Goal: Entertainment & Leisure: Consume media (video, audio)

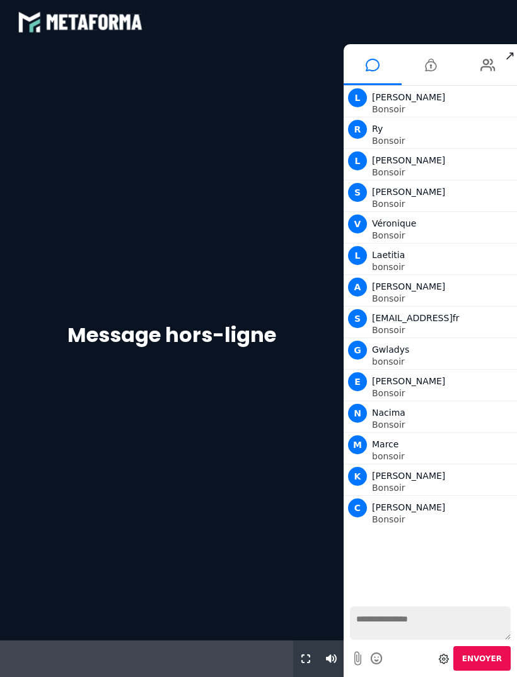
click at [490, 73] on icon at bounding box center [488, 65] width 15 height 32
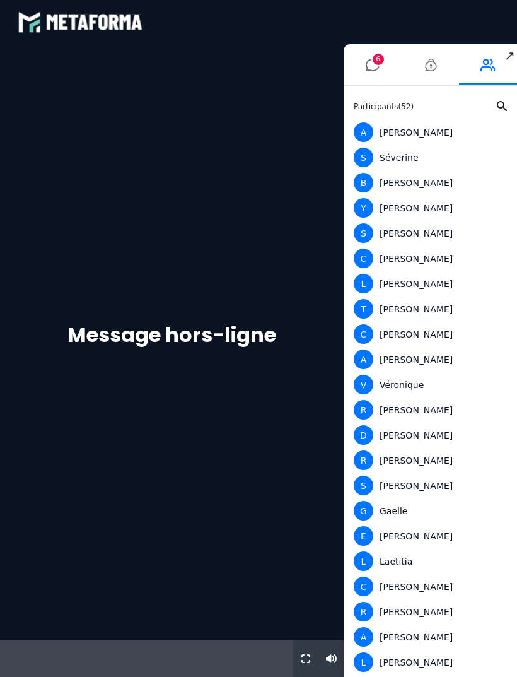
click at [374, 66] on icon at bounding box center [373, 65] width 14 height 32
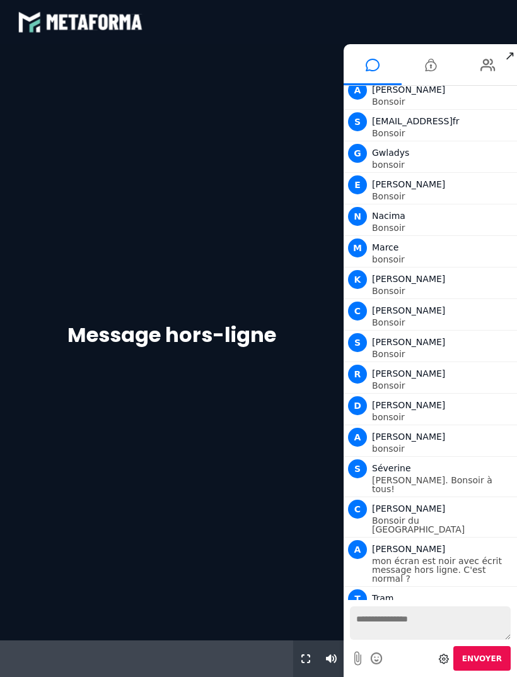
scroll to position [228, 0]
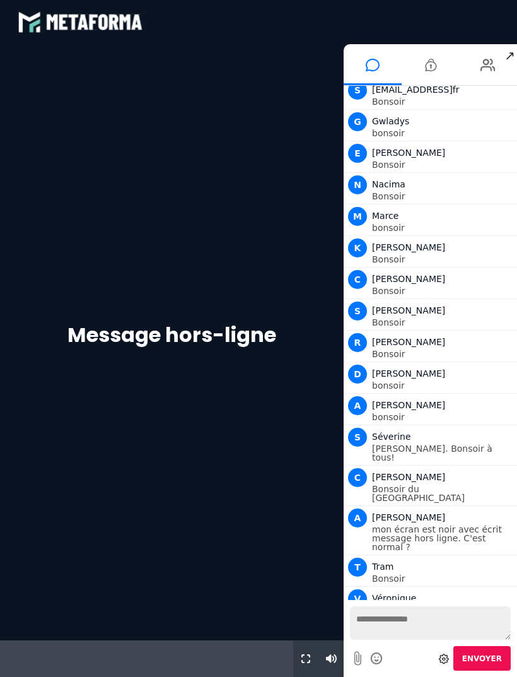
click at [435, 62] on icon at bounding box center [430, 65] width 11 height 32
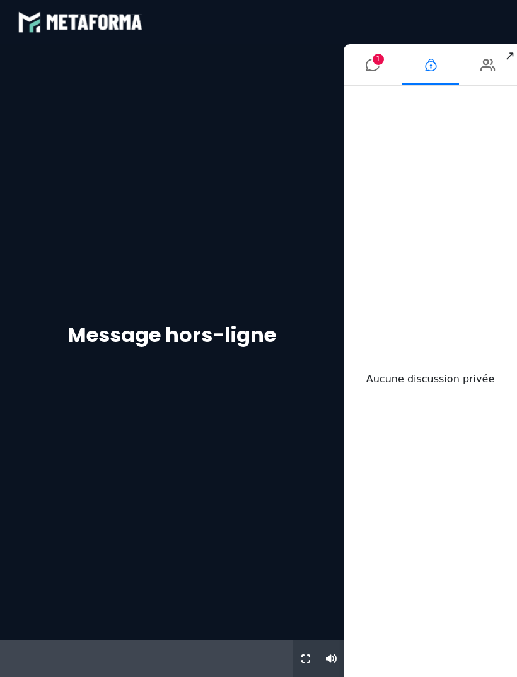
click at [491, 64] on icon at bounding box center [488, 65] width 15 height 32
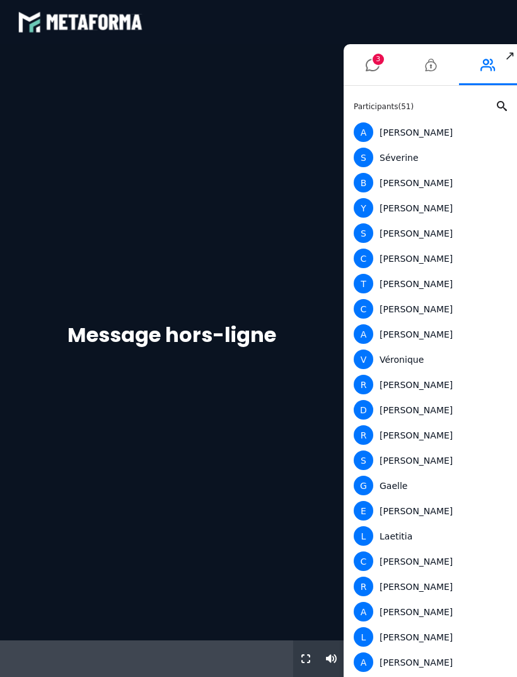
click at [389, 66] on li "3" at bounding box center [373, 64] width 58 height 41
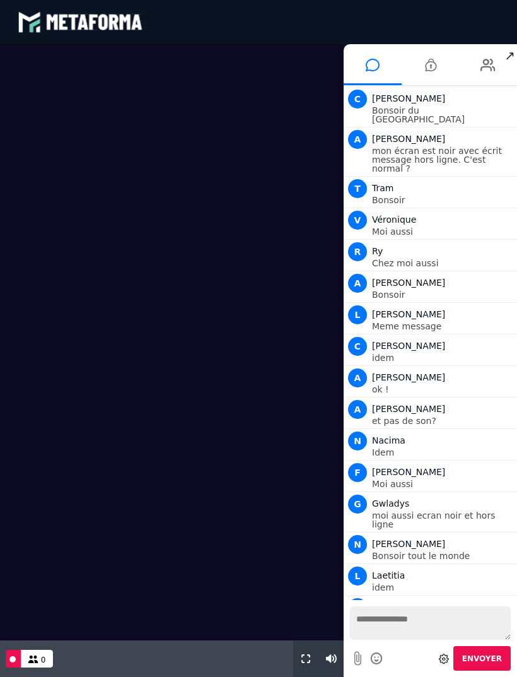
scroll to position [639, 0]
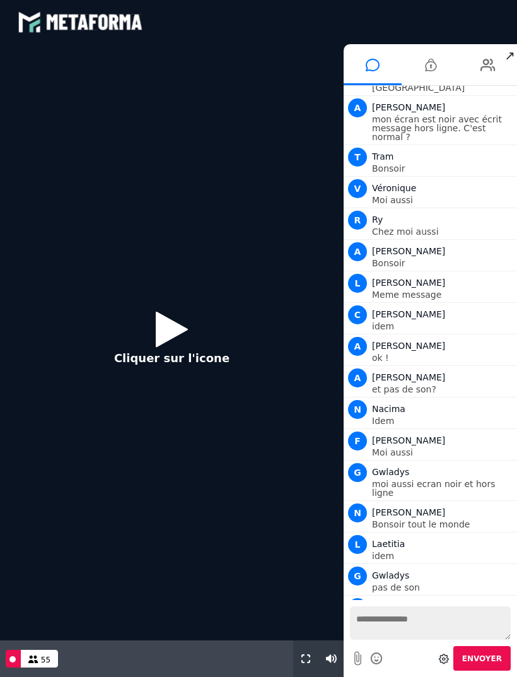
click at [168, 322] on icon at bounding box center [172, 329] width 32 height 41
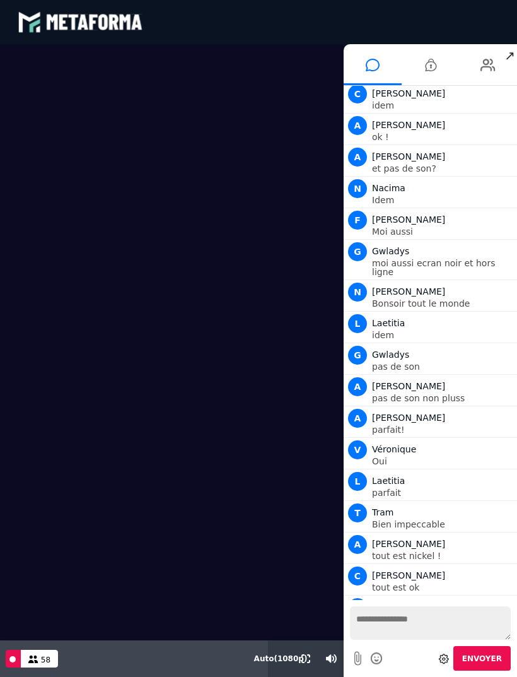
scroll to position [891, 0]
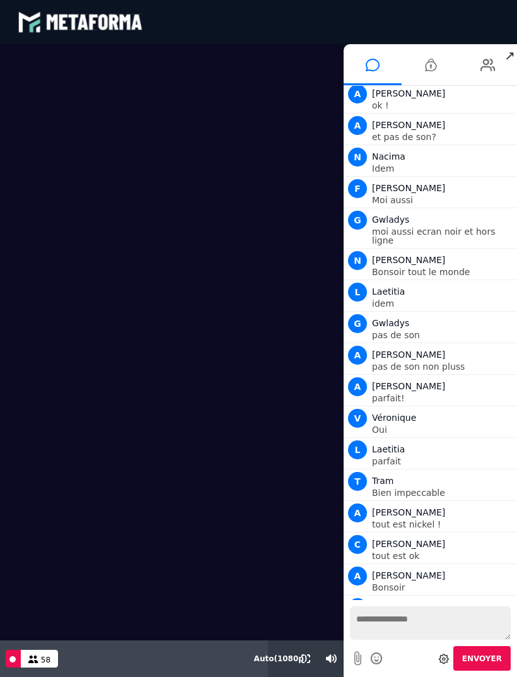
click at [302, 655] on icon at bounding box center [306, 658] width 9 height 9
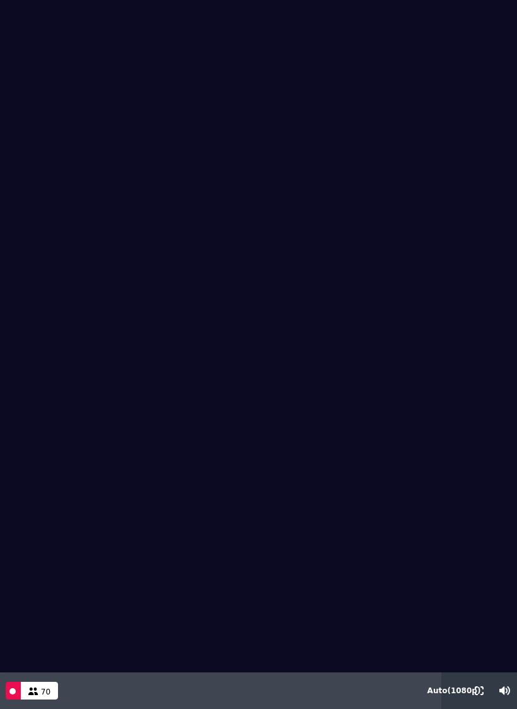
click at [33, 676] on icon at bounding box center [33, 691] width 10 height 8
click at [24, 673] on div "Live 70" at bounding box center [32, 690] width 52 height 37
click at [143, 452] on video at bounding box center [258, 336] width 517 height 672
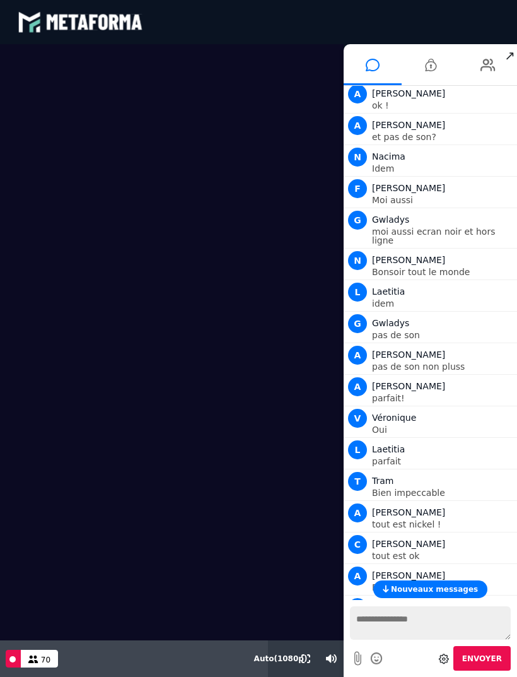
click at [390, 618] on textarea at bounding box center [430, 622] width 161 height 33
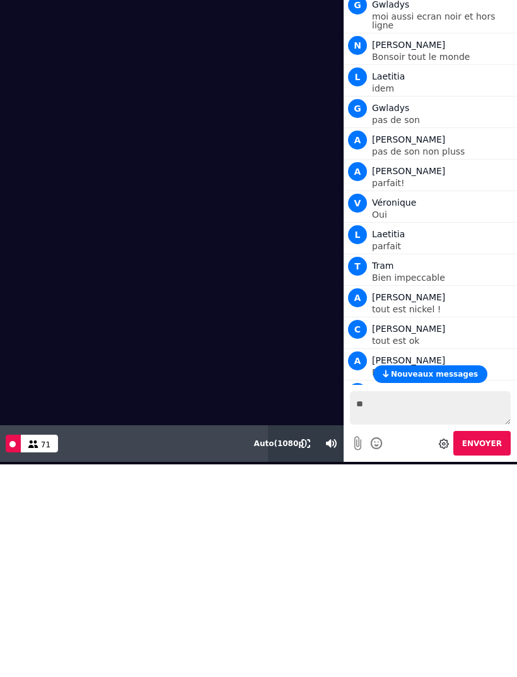
type textarea "**"
click at [486, 445] on span "Envoyer" at bounding box center [483, 443] width 40 height 9
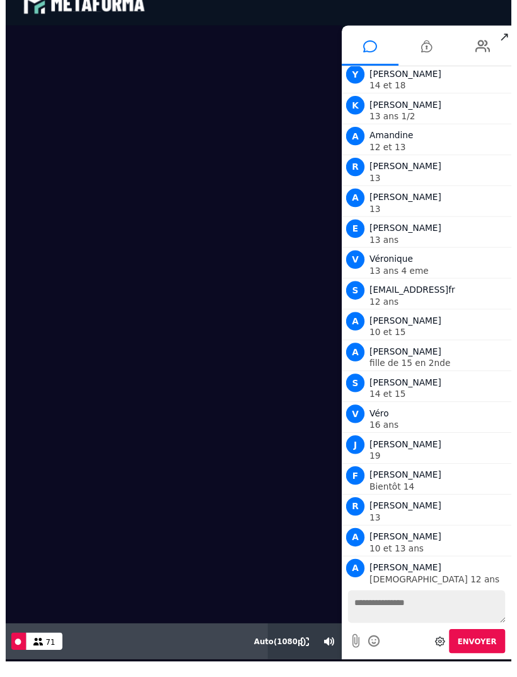
scroll to position [0, 0]
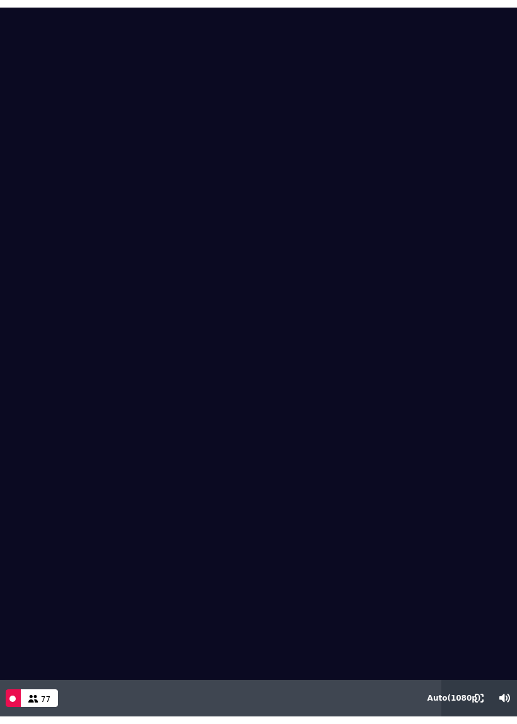
click at [345, 507] on video at bounding box center [258, 344] width 517 height 672
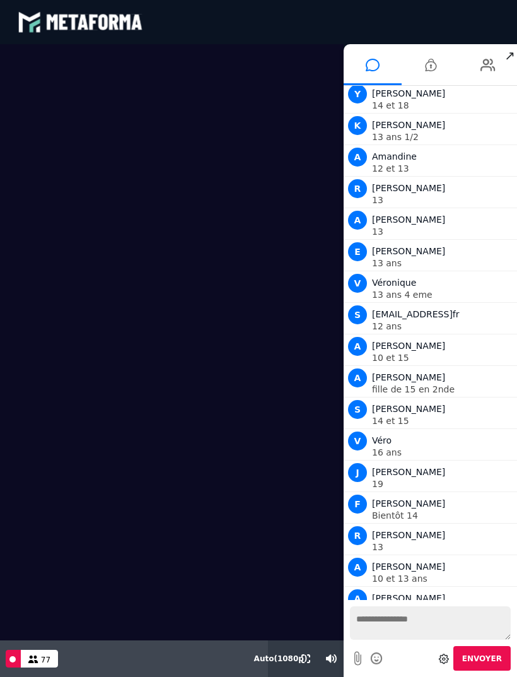
click at [403, 620] on textarea at bounding box center [430, 622] width 161 height 33
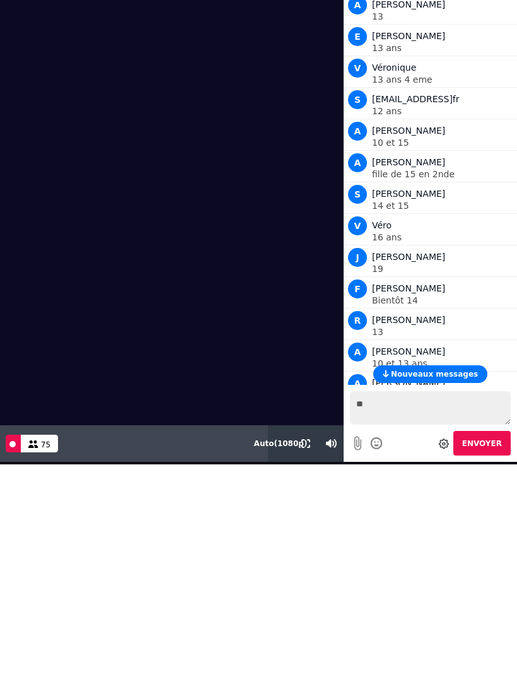
type textarea "*"
type textarea "*******"
click at [490, 444] on span "Envoyer" at bounding box center [483, 443] width 40 height 9
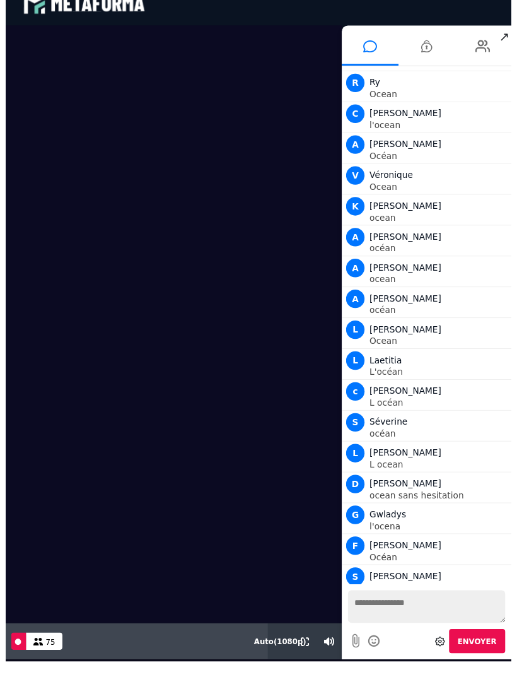
scroll to position [0, 0]
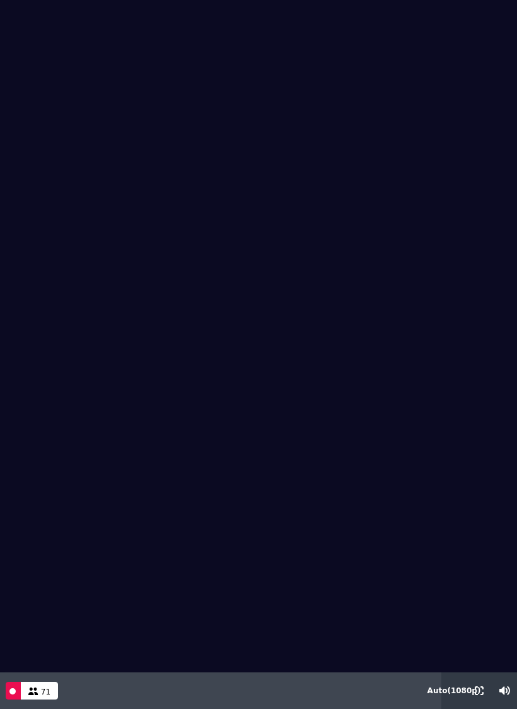
click at [37, 676] on div "71" at bounding box center [39, 691] width 37 height 18
click at [26, 676] on div "71" at bounding box center [39, 691] width 37 height 18
click at [19, 676] on button "Live" at bounding box center [13, 691] width 15 height 18
click at [20, 676] on button "Live" at bounding box center [13, 691] width 15 height 18
click at [19, 676] on button "Live" at bounding box center [13, 691] width 15 height 18
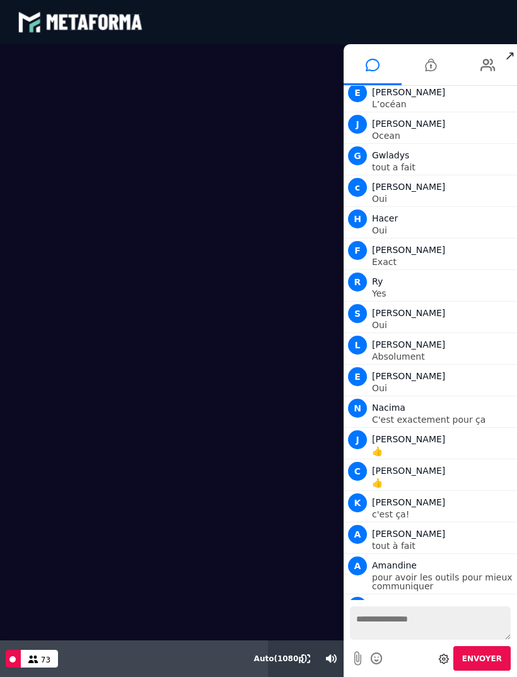
scroll to position [4888, 0]
click at [445, 585] on span "Nouveaux messages" at bounding box center [434, 589] width 87 height 9
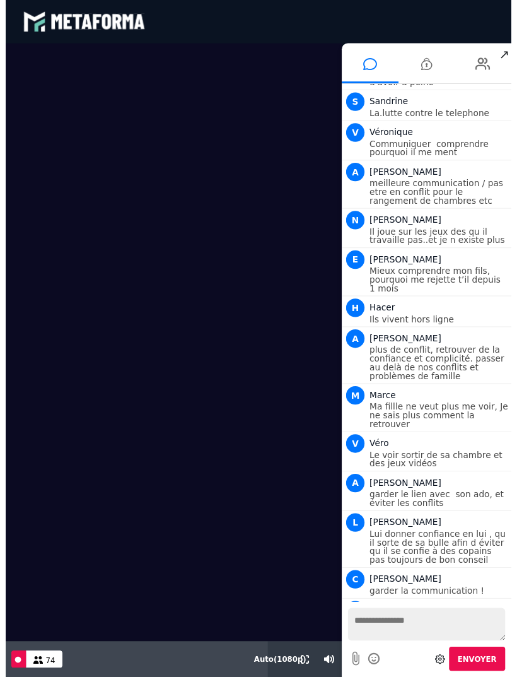
scroll to position [6078, 0]
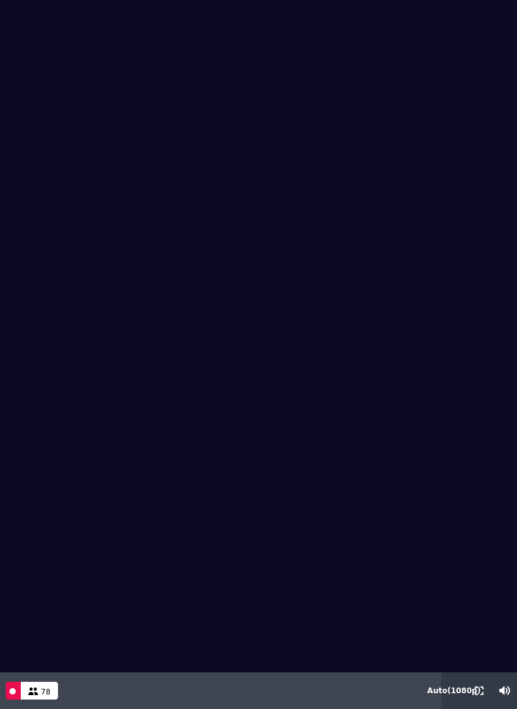
click at [286, 103] on video at bounding box center [258, 336] width 517 height 672
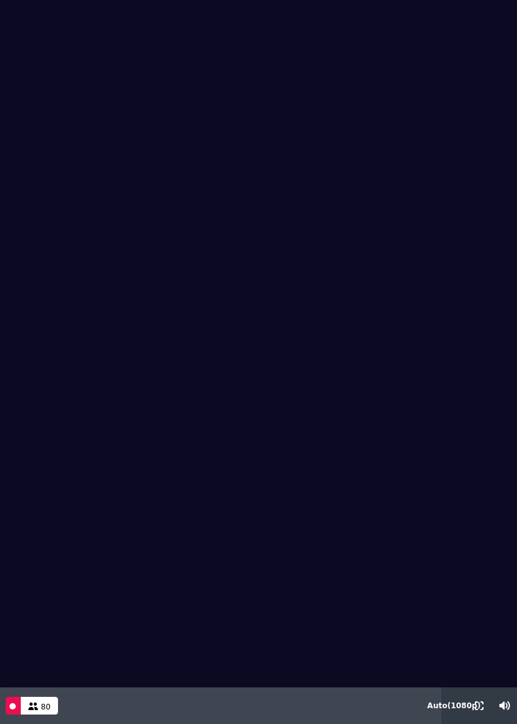
click at [20, 676] on button "Live" at bounding box center [13, 706] width 15 height 18
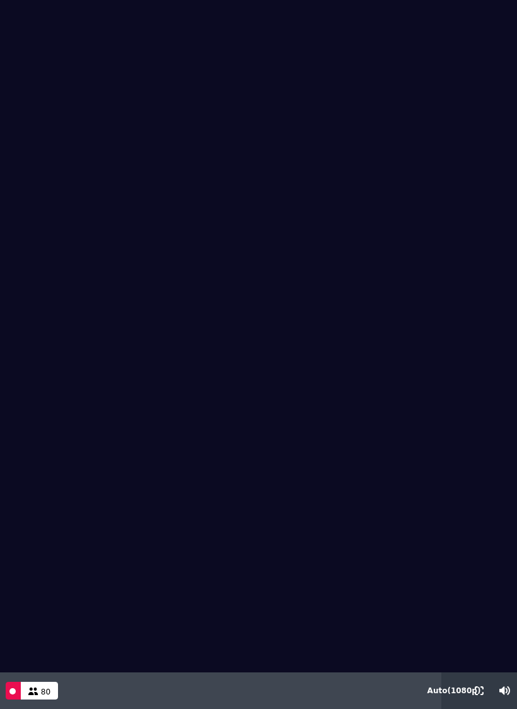
click at [27, 676] on div "80" at bounding box center [39, 691] width 37 height 18
click at [20, 676] on button "Live" at bounding box center [13, 691] width 15 height 18
click at [30, 676] on icon at bounding box center [33, 691] width 10 height 8
click at [19, 676] on button "Live" at bounding box center [13, 691] width 15 height 18
click at [20, 676] on button "Live" at bounding box center [13, 691] width 15 height 18
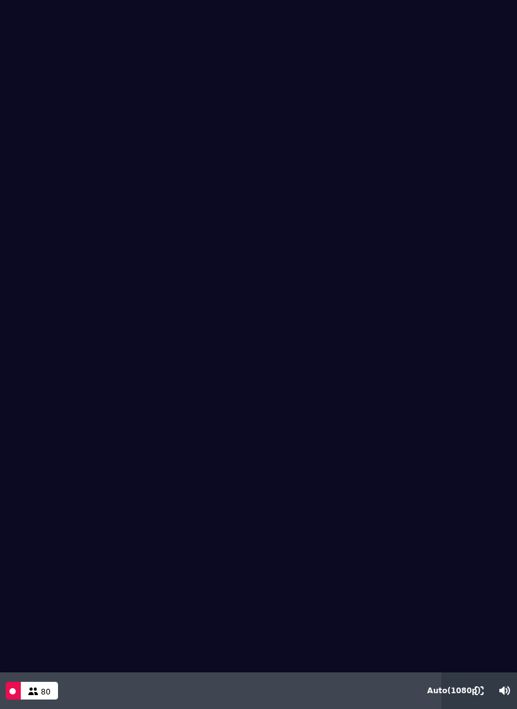
click at [28, 676] on icon at bounding box center [33, 691] width 10 height 8
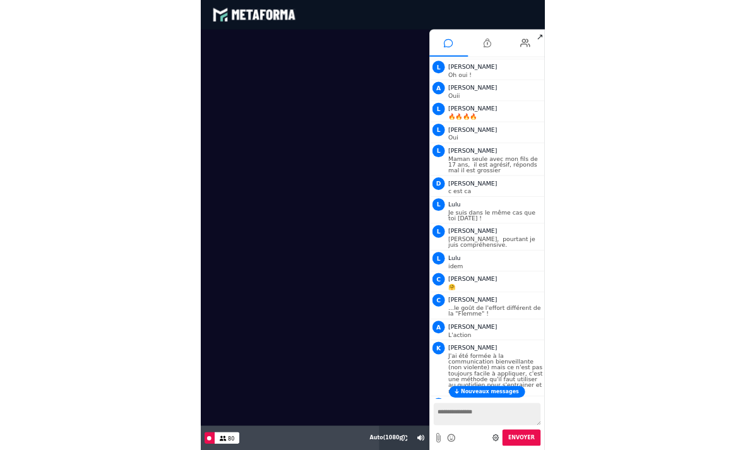
scroll to position [7084, 0]
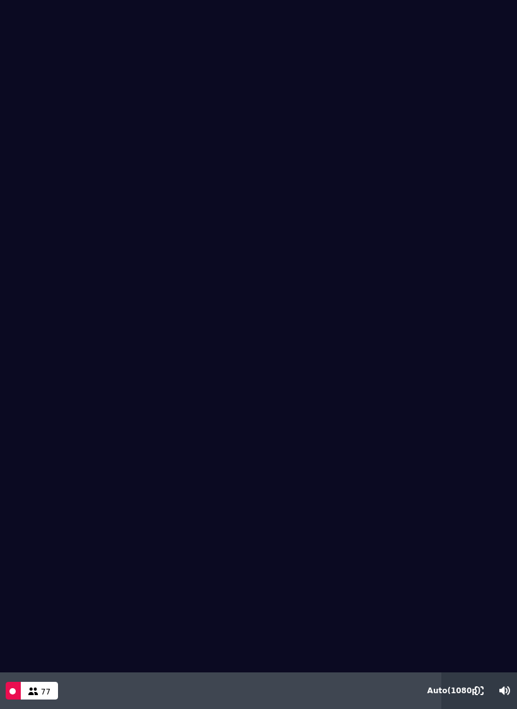
click at [428, 502] on video at bounding box center [258, 336] width 517 height 672
click at [445, 495] on video at bounding box center [258, 336] width 517 height 672
click at [447, 497] on video at bounding box center [258, 336] width 517 height 672
click at [440, 499] on video at bounding box center [258, 336] width 517 height 672
click at [451, 418] on video at bounding box center [258, 336] width 517 height 672
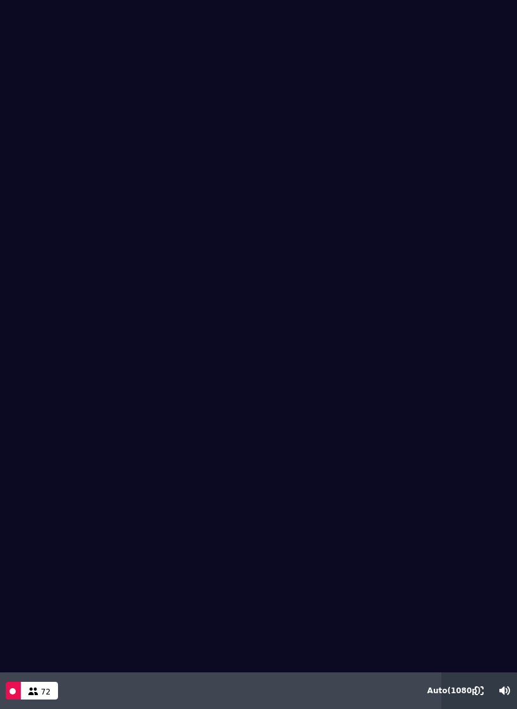
click at [437, 493] on video at bounding box center [258, 336] width 517 height 672
click at [434, 526] on video at bounding box center [258, 336] width 517 height 672
click at [440, 495] on video at bounding box center [258, 336] width 517 height 672
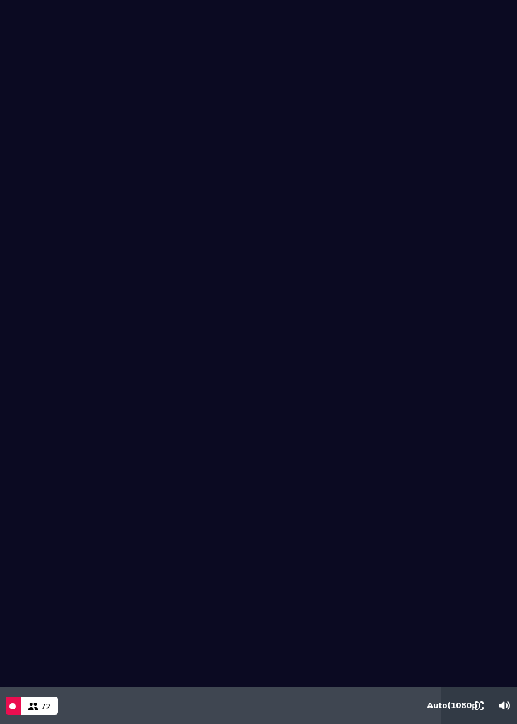
click at [129, 287] on video at bounding box center [258, 343] width 517 height 687
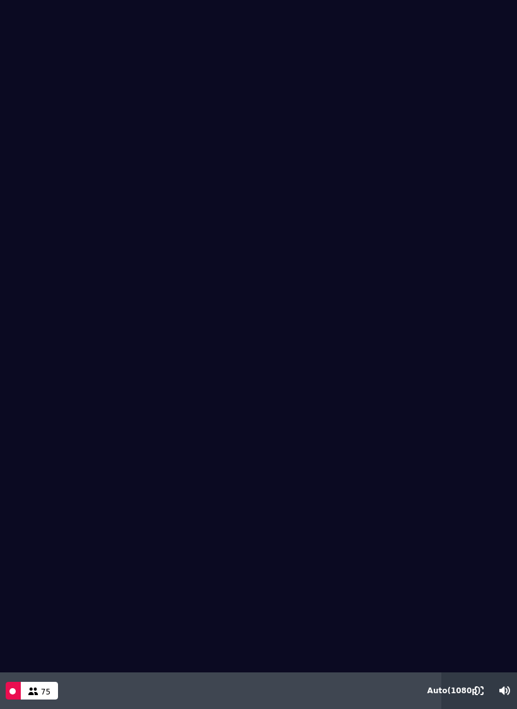
click at [257, 196] on video at bounding box center [258, 336] width 517 height 672
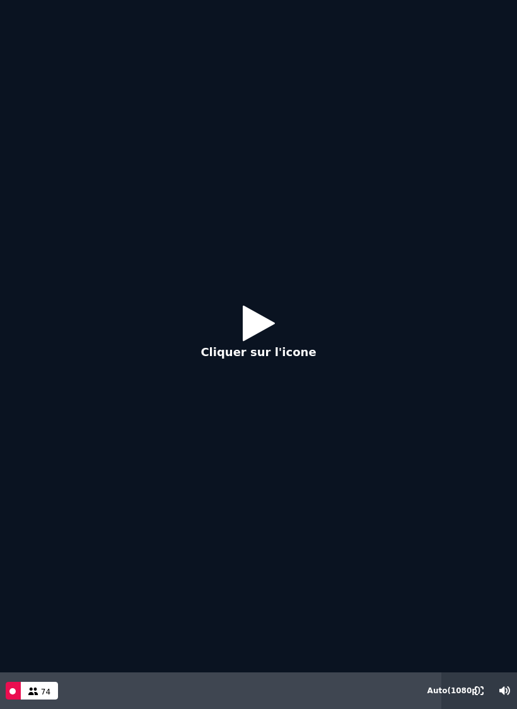
click at [247, 316] on icon at bounding box center [259, 322] width 32 height 41
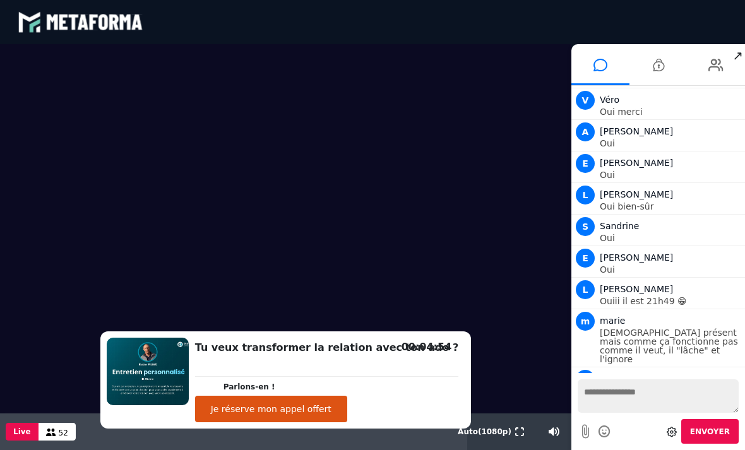
scroll to position [18252, 0]
